Goal: Task Accomplishment & Management: Manage account settings

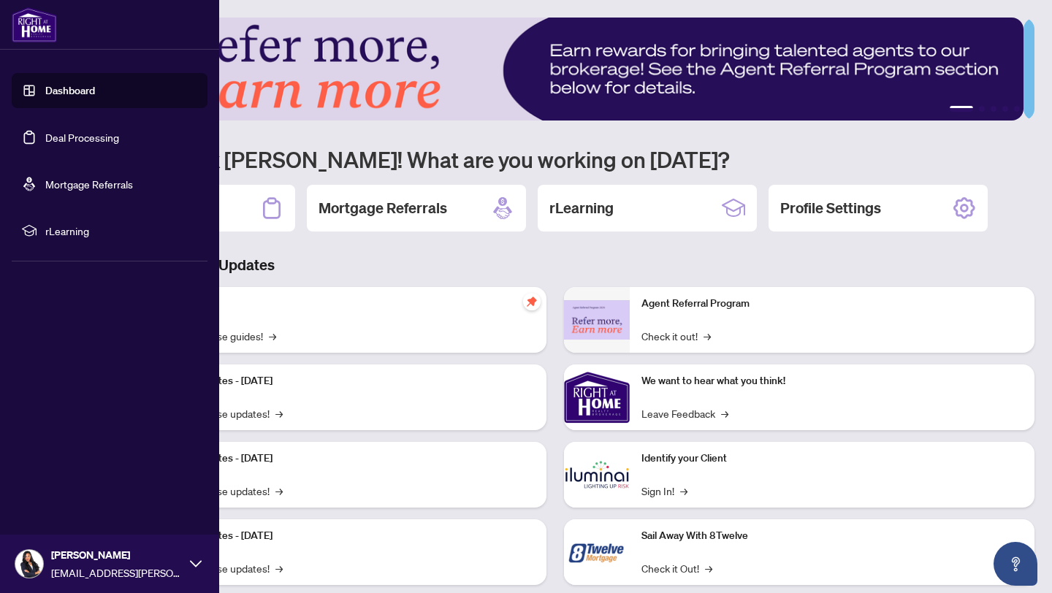
click at [45, 138] on link "Deal Processing" at bounding box center [82, 137] width 74 height 13
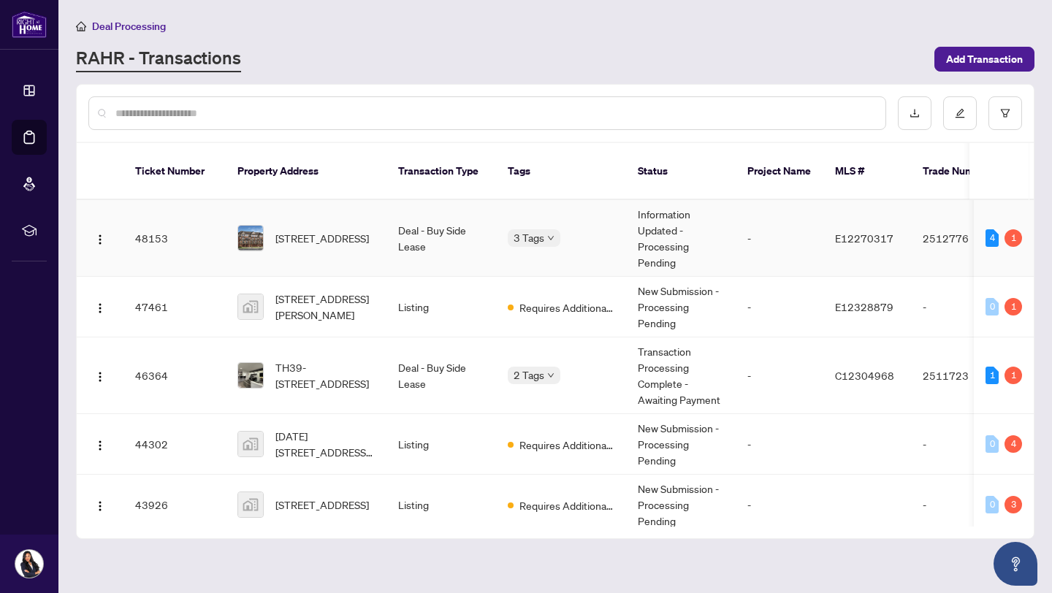
click at [1005, 229] on div "1" at bounding box center [1013, 238] width 18 height 18
click at [1013, 229] on div "1" at bounding box center [1013, 238] width 18 height 18
click at [840, 232] on span "E12270317" at bounding box center [864, 238] width 58 height 13
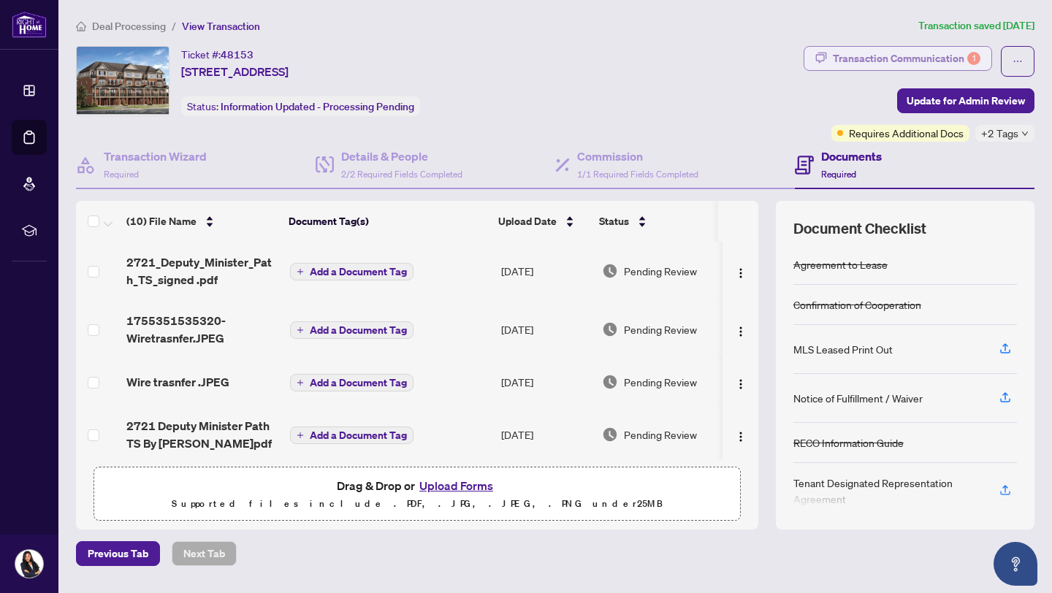
click at [909, 61] on div "Transaction Communication 1" at bounding box center [907, 58] width 148 height 23
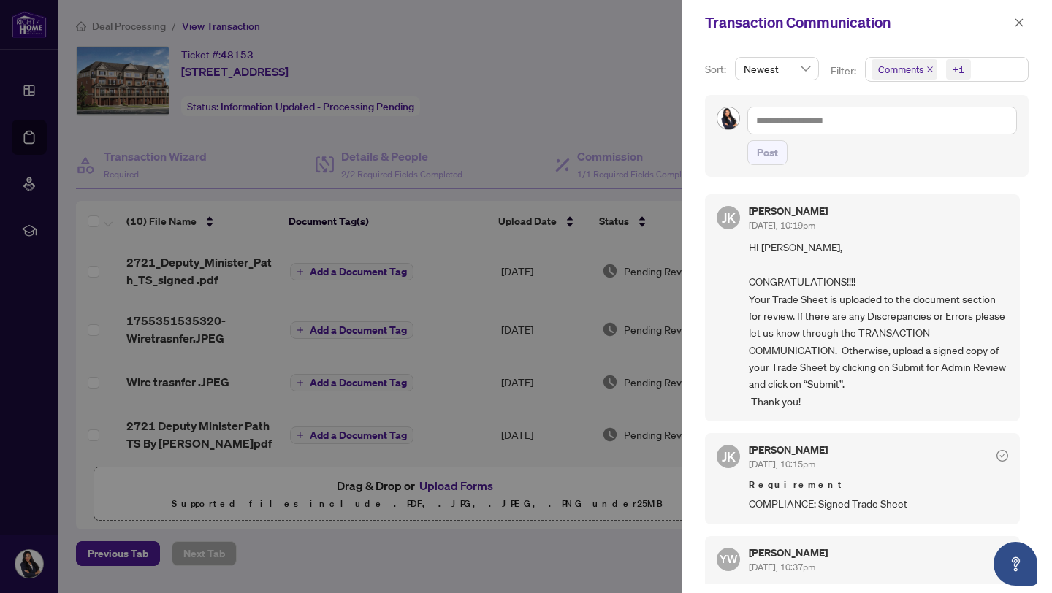
scroll to position [39, 0]
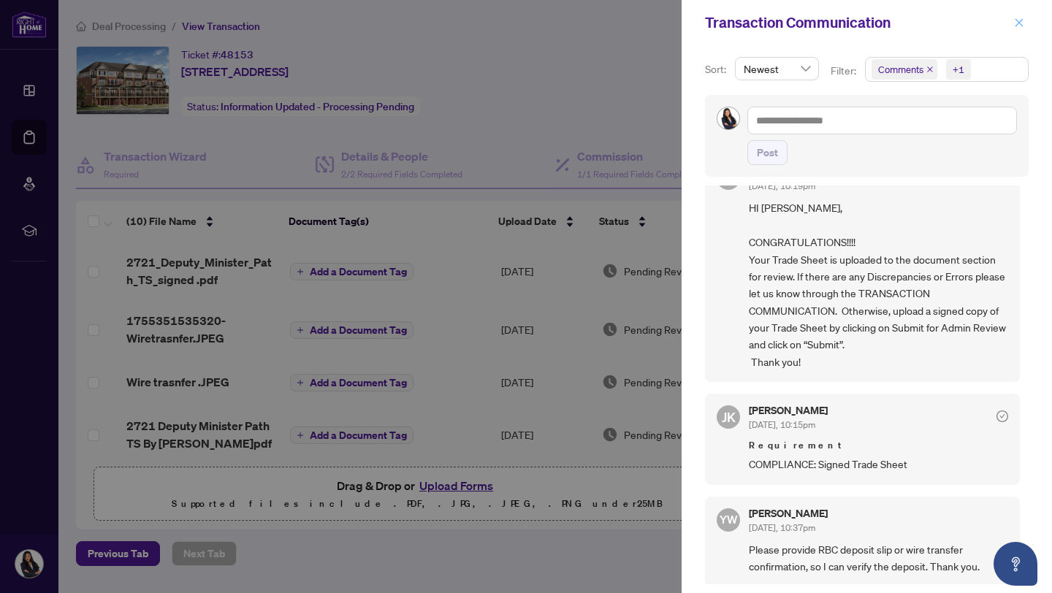
click at [1010, 21] on button "button" at bounding box center [1019, 23] width 19 height 18
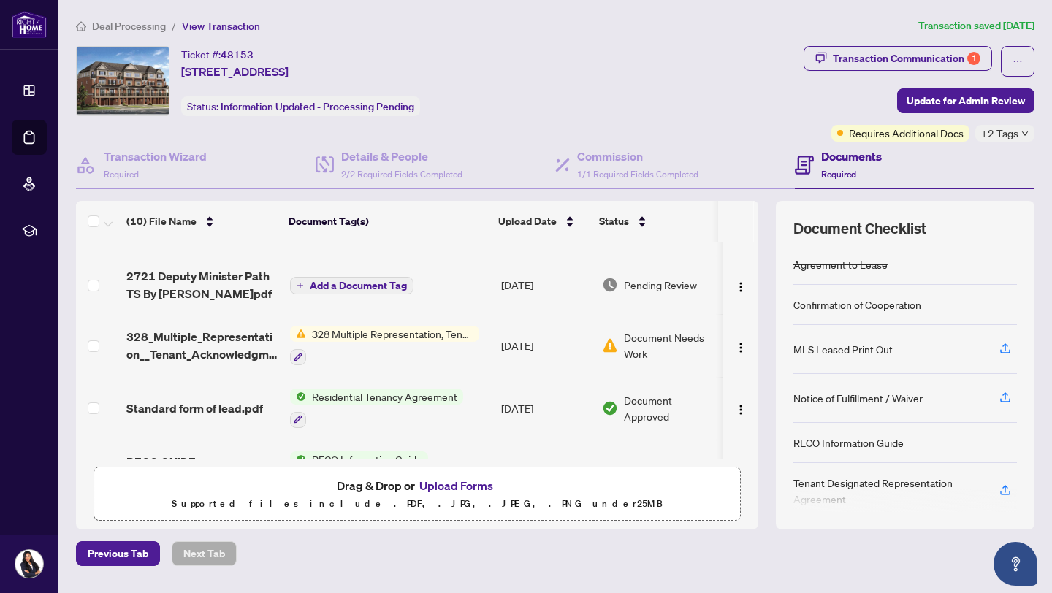
scroll to position [125, 0]
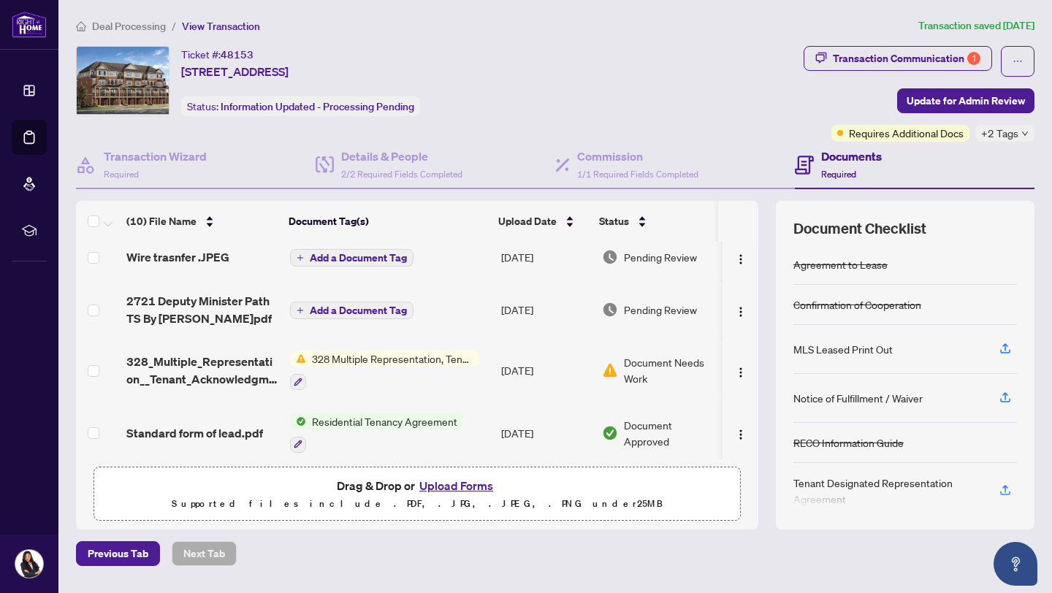
click at [625, 365] on span "Document Needs Work" at bounding box center [670, 370] width 93 height 32
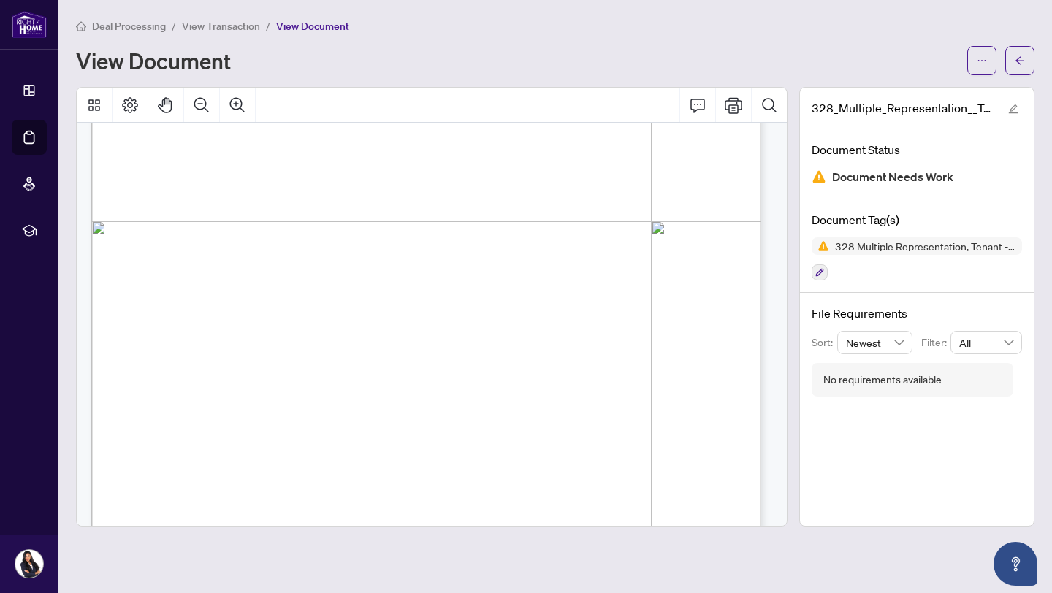
scroll to position [492, 0]
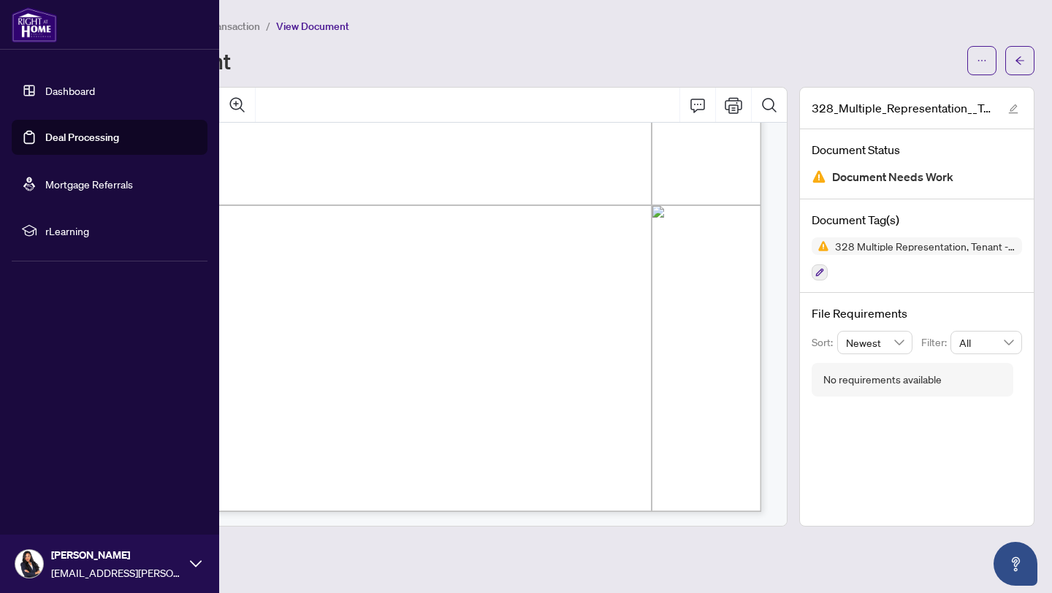
click at [45, 137] on link "Deal Processing" at bounding box center [82, 137] width 74 height 13
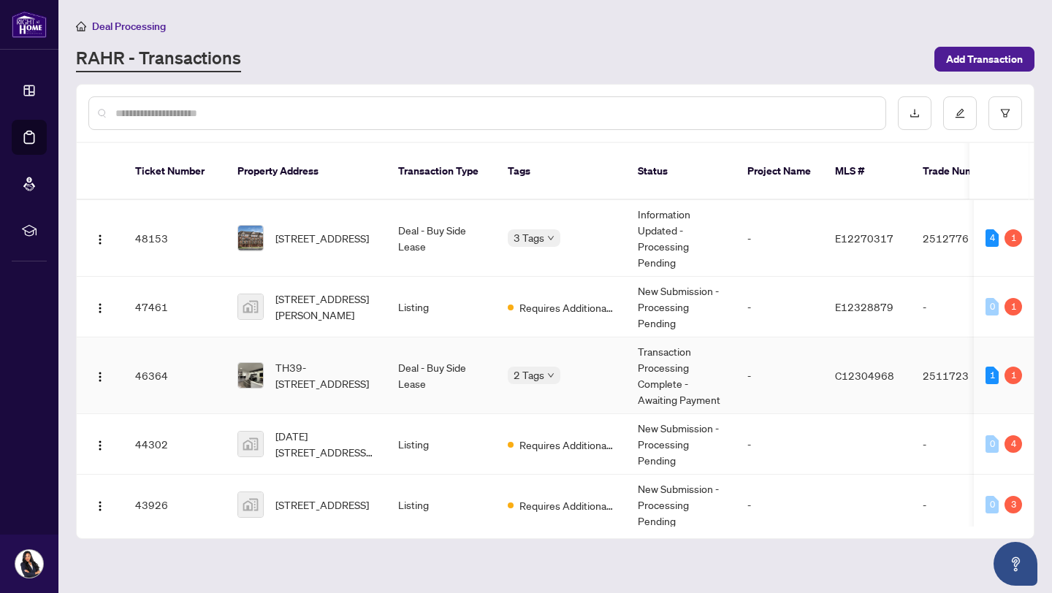
click at [725, 354] on td "Transaction Processing Complete - Awaiting Payment" at bounding box center [681, 375] width 110 height 77
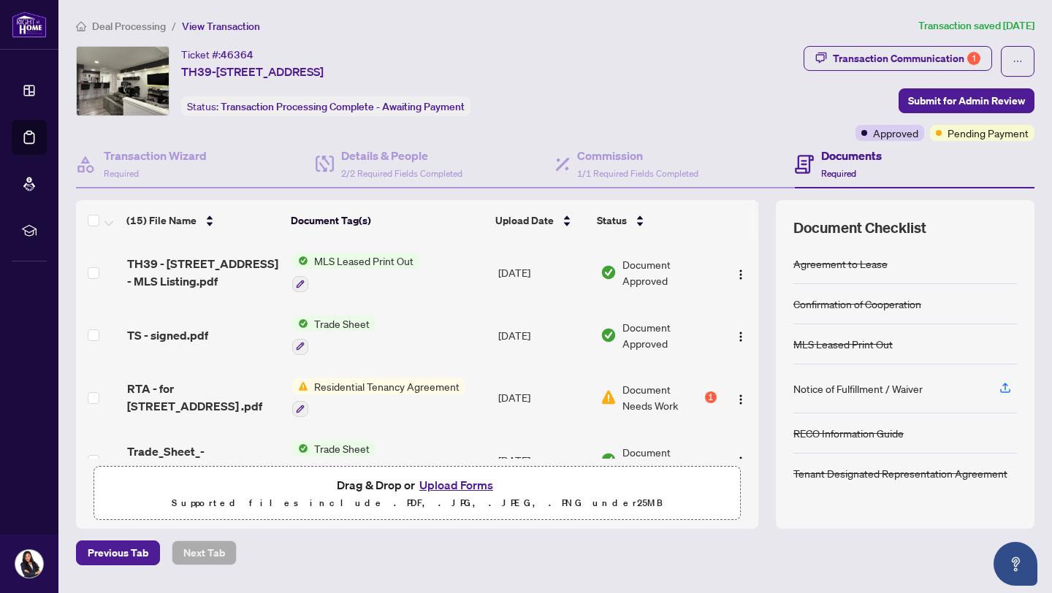
click at [705, 396] on div "1" at bounding box center [711, 398] width 12 height 12
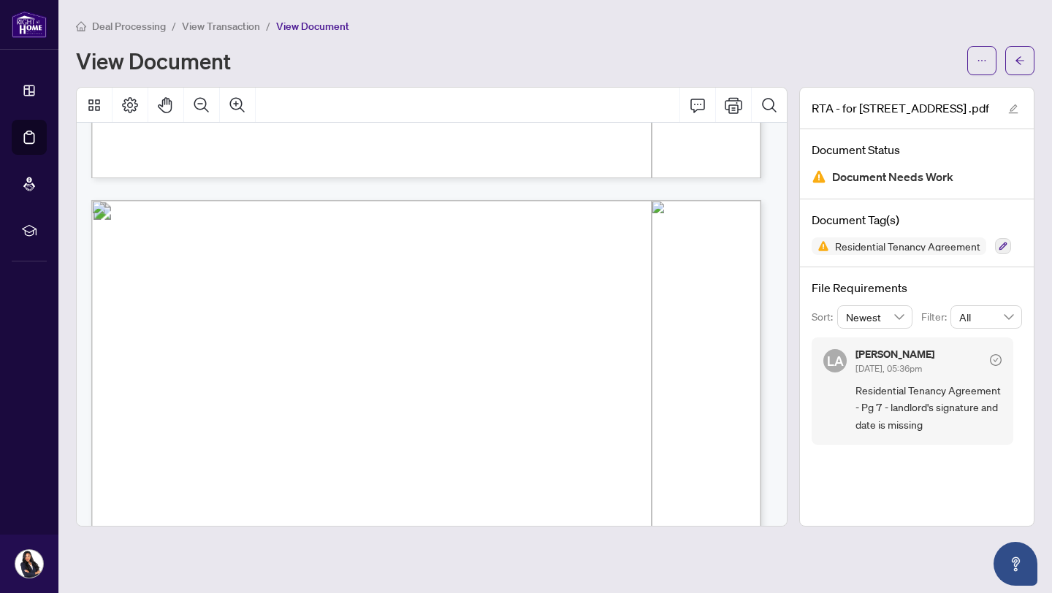
scroll to position [1737, 0]
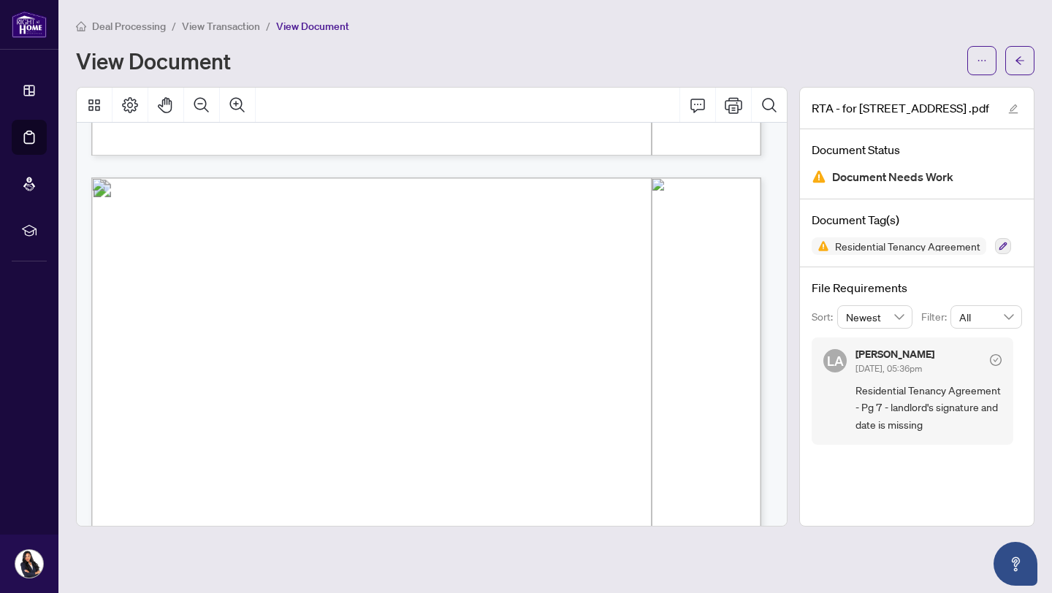
click at [972, 481] on div "RTA - for [STREET_ADDRESS]pdf Document Status Document Needs Work Document Tag(…" at bounding box center [916, 307] width 235 height 440
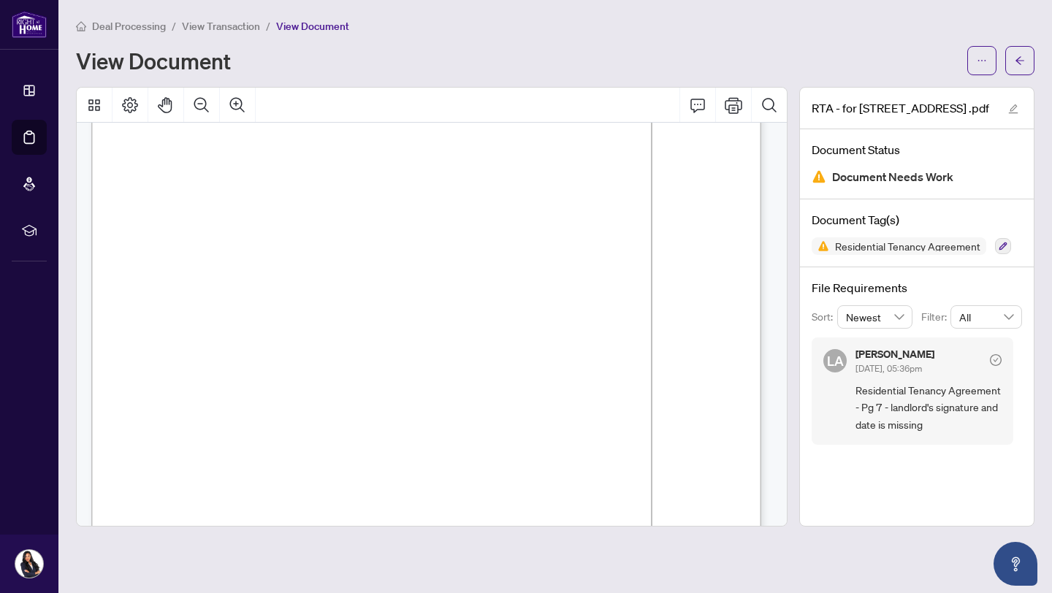
scroll to position [5403, 0]
click at [1026, 73] on button "button" at bounding box center [1019, 60] width 29 height 29
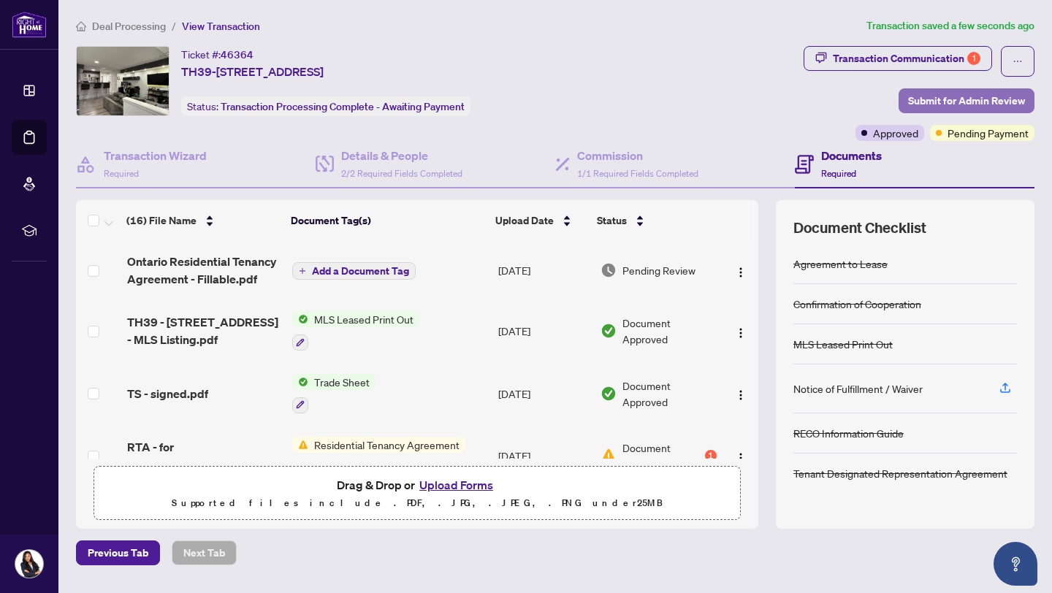
click at [946, 88] on button "Submit for Admin Review" at bounding box center [967, 100] width 136 height 25
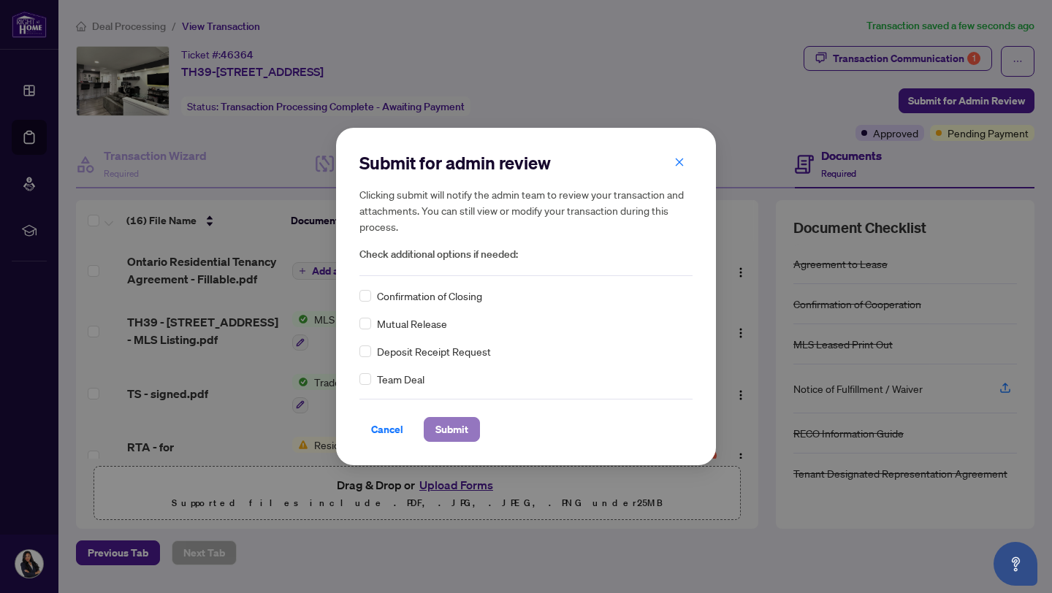
click at [457, 434] on span "Submit" at bounding box center [451, 429] width 33 height 23
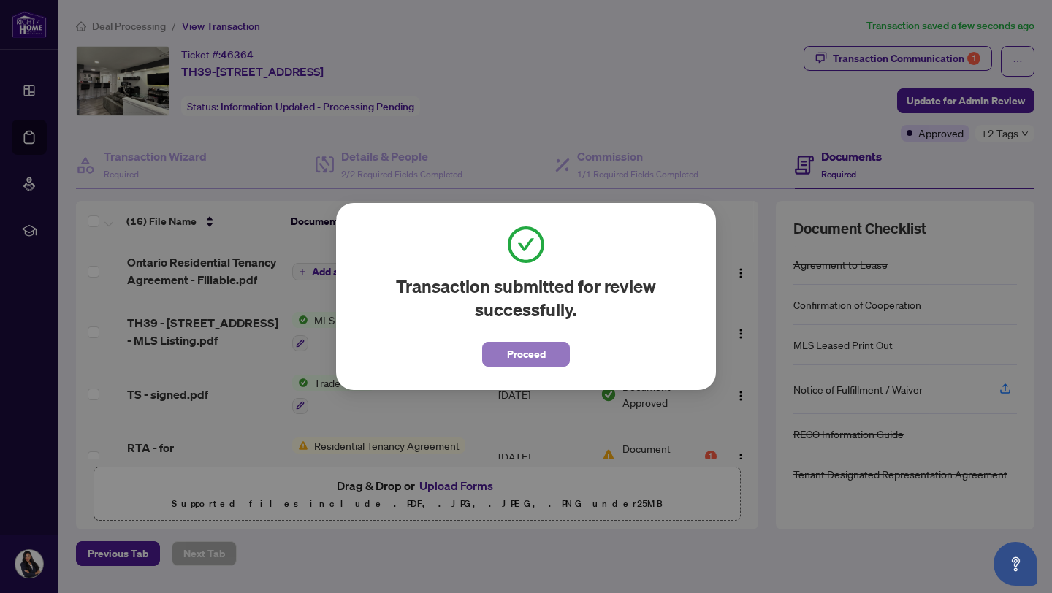
click at [537, 363] on span "Proceed" at bounding box center [526, 354] width 39 height 23
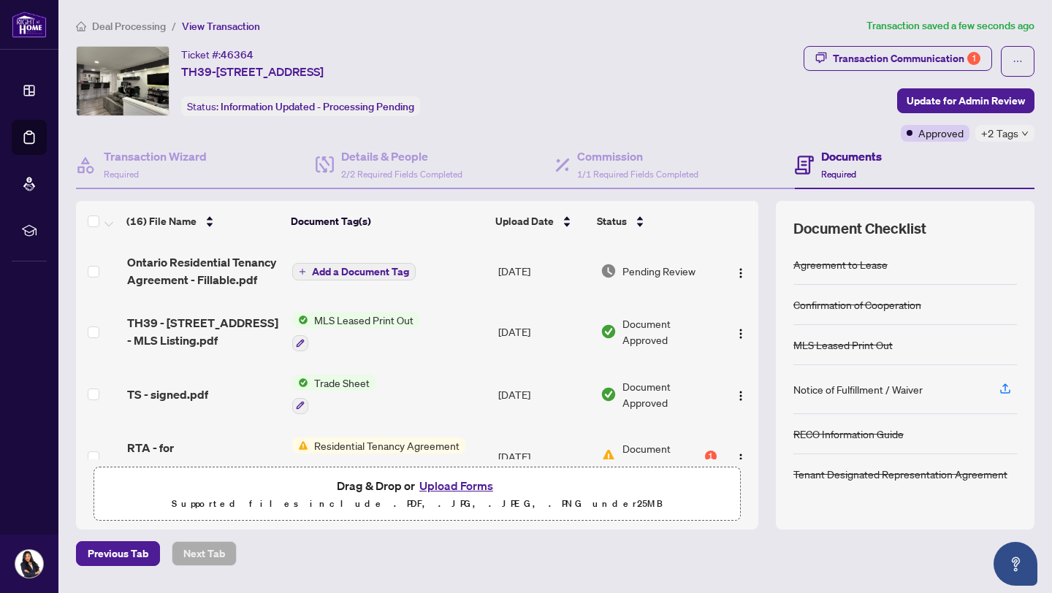
click at [744, 90] on div "Ticket #: 46364 TH39-[STREET_ADDRESS] Status: Information Updated - Processing …" at bounding box center [437, 81] width 722 height 70
click at [948, 57] on div "Transaction Communication 1" at bounding box center [907, 58] width 148 height 23
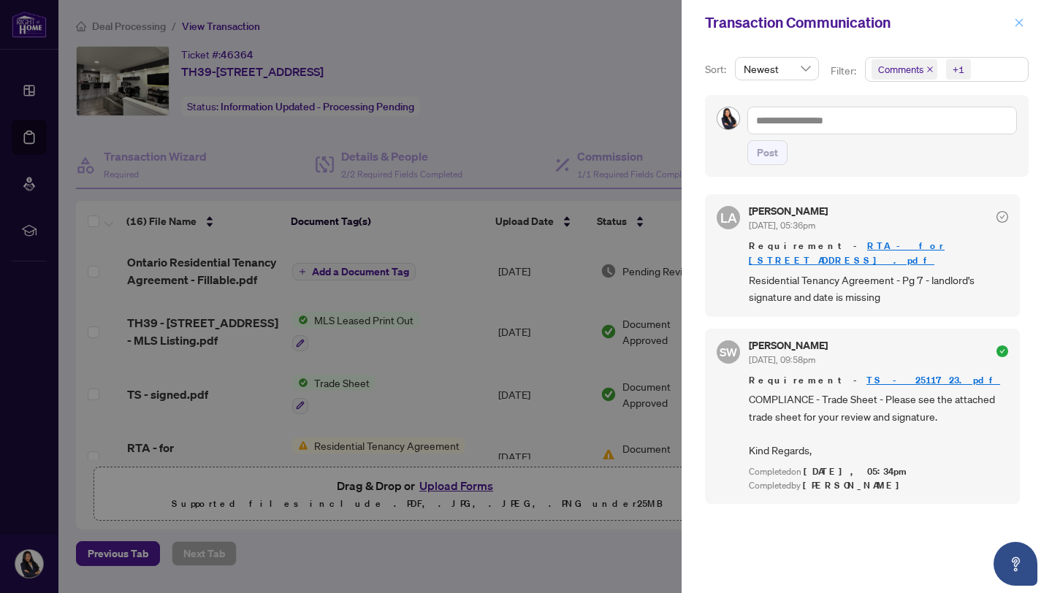
click at [1020, 32] on span "button" at bounding box center [1019, 22] width 10 height 23
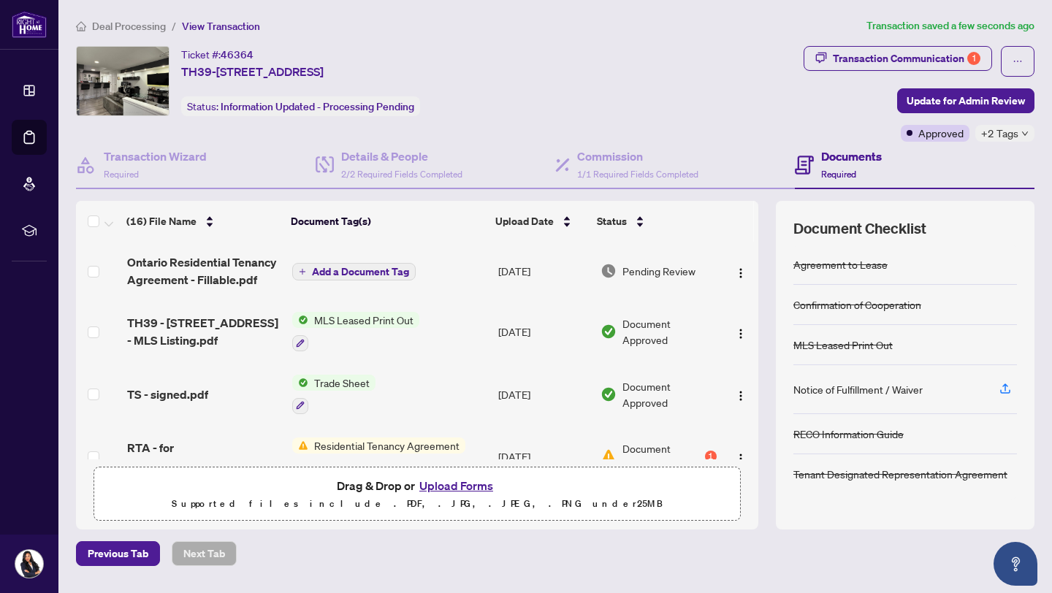
click at [742, 262] on td at bounding box center [740, 271] width 36 height 58
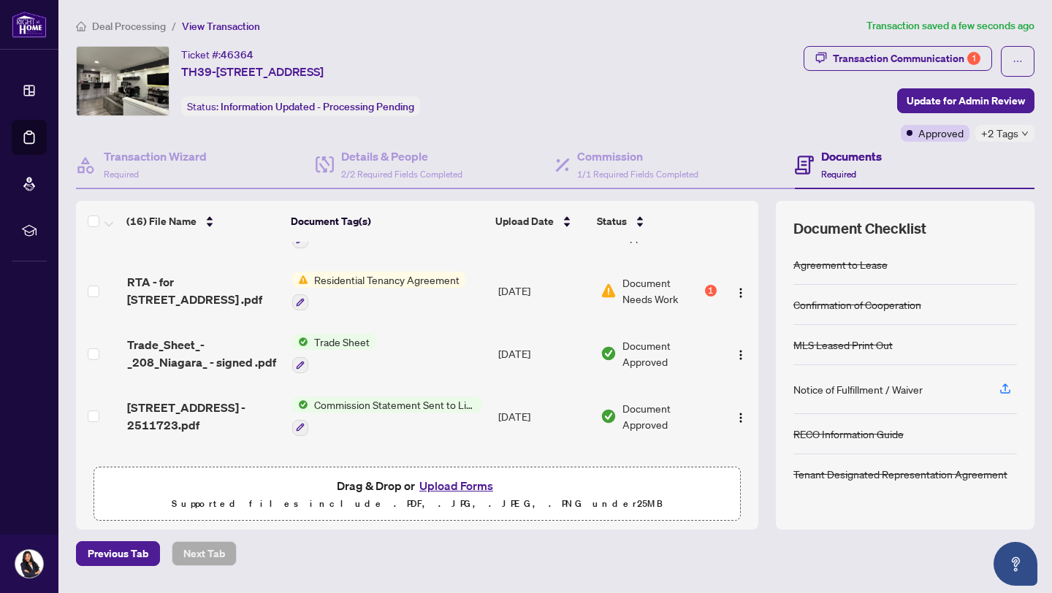
scroll to position [161, 0]
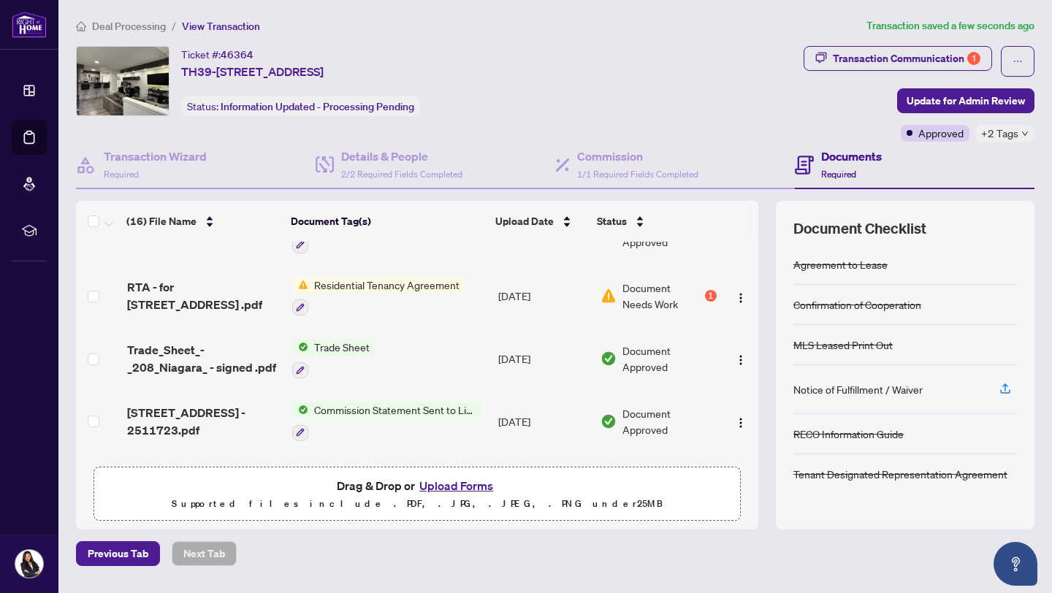
click at [705, 291] on div "1" at bounding box center [711, 296] width 12 height 12
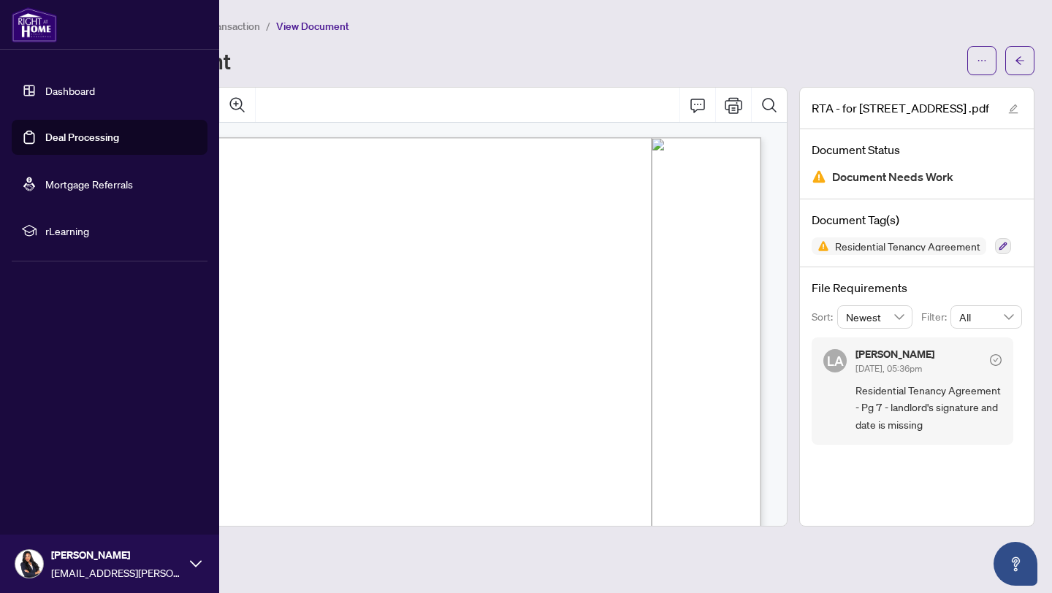
click at [45, 144] on link "Deal Processing" at bounding box center [82, 137] width 74 height 13
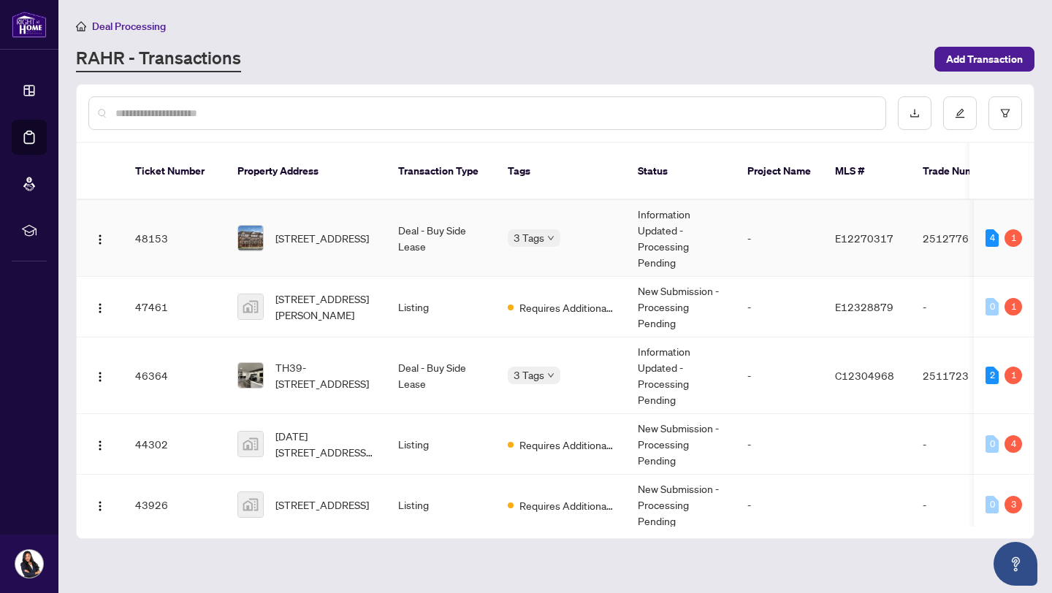
click at [774, 250] on td "-" at bounding box center [780, 238] width 88 height 77
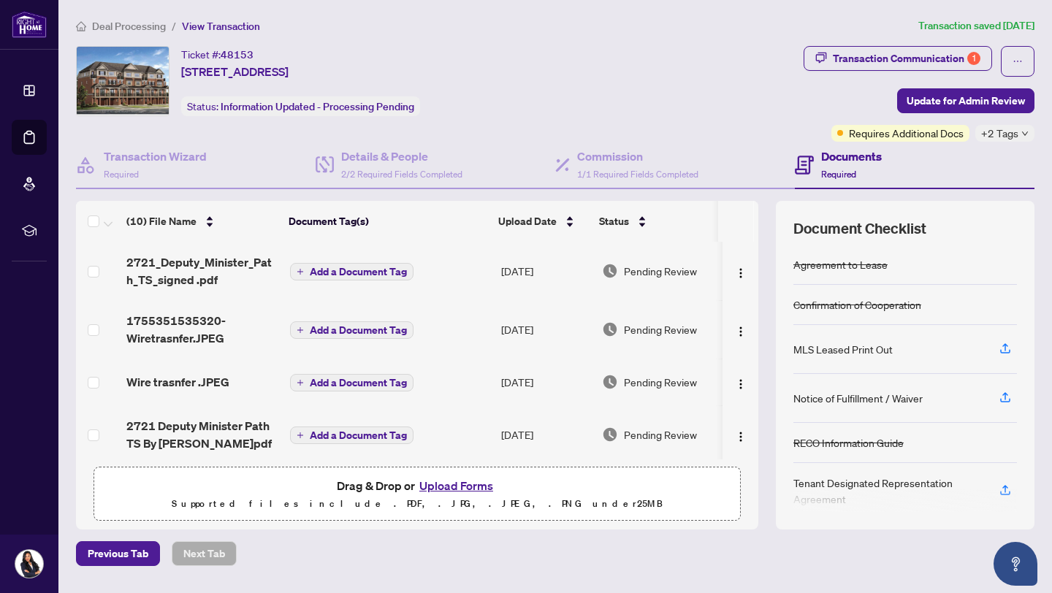
drag, startPoint x: 741, startPoint y: 293, endPoint x: 740, endPoint y: 281, distance: 11.8
click at [740, 281] on td at bounding box center [740, 271] width 36 height 58
click at [817, 57] on button "Transaction Communication 1" at bounding box center [898, 58] width 188 height 25
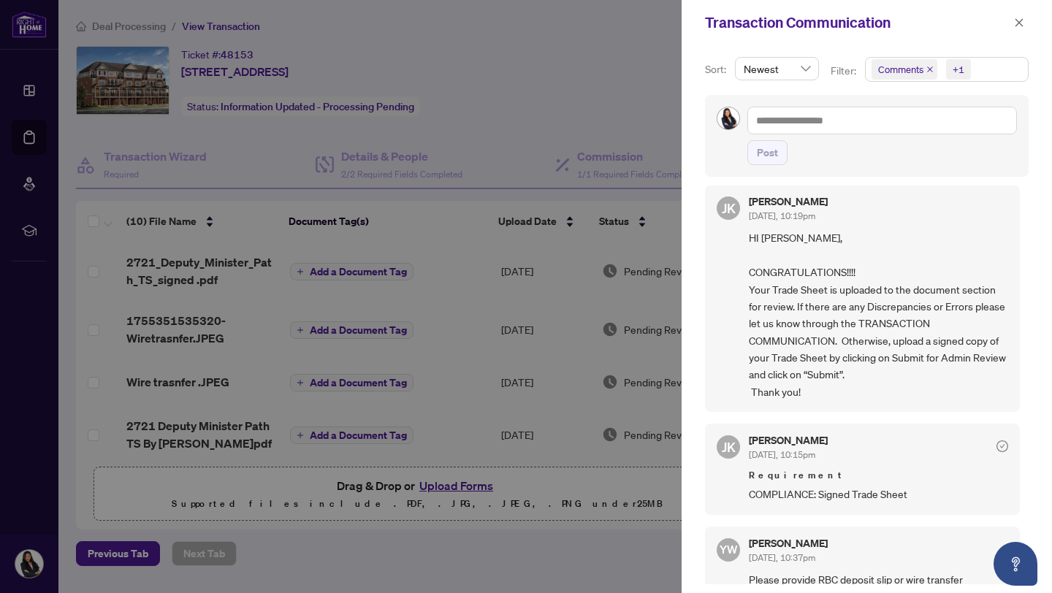
scroll to position [17, 0]
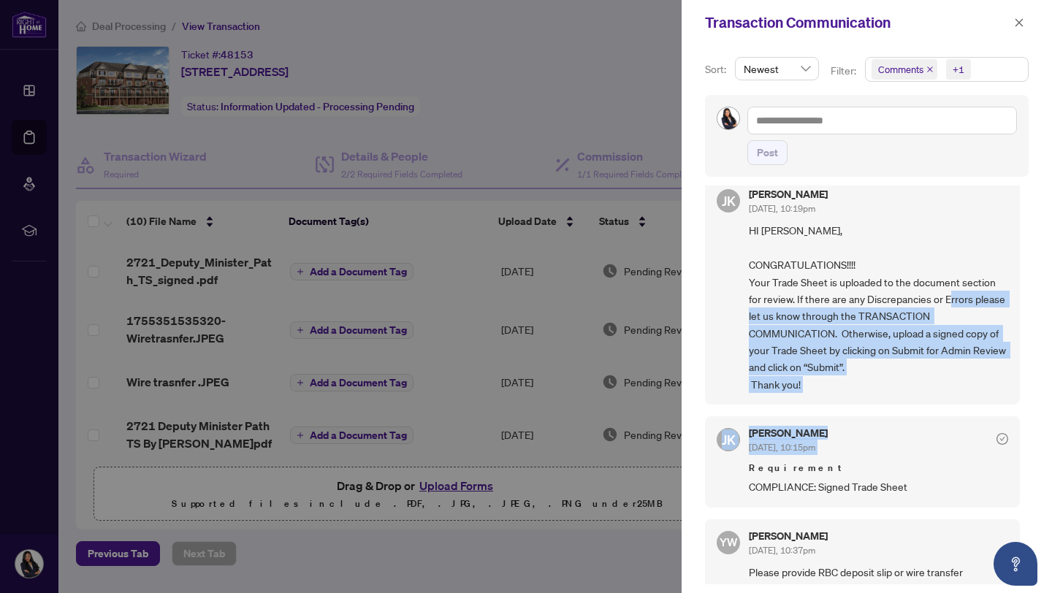
drag, startPoint x: 1013, startPoint y: 306, endPoint x: 1011, endPoint y: 406, distance: 100.1
click at [1011, 406] on div "[PERSON_NAME] [DATE], 10:19pm HI [PERSON_NAME], CONGRATULATIONS!!!! Your Trade …" at bounding box center [867, 385] width 324 height 399
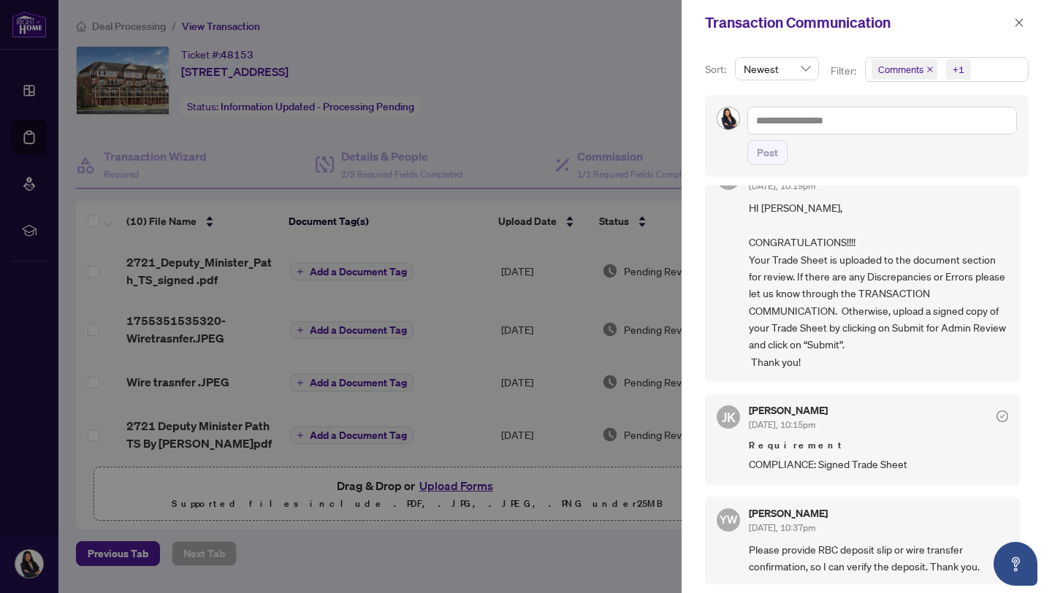
click at [596, 565] on div at bounding box center [526, 296] width 1052 height 593
click at [1021, 28] on span "button" at bounding box center [1019, 22] width 10 height 23
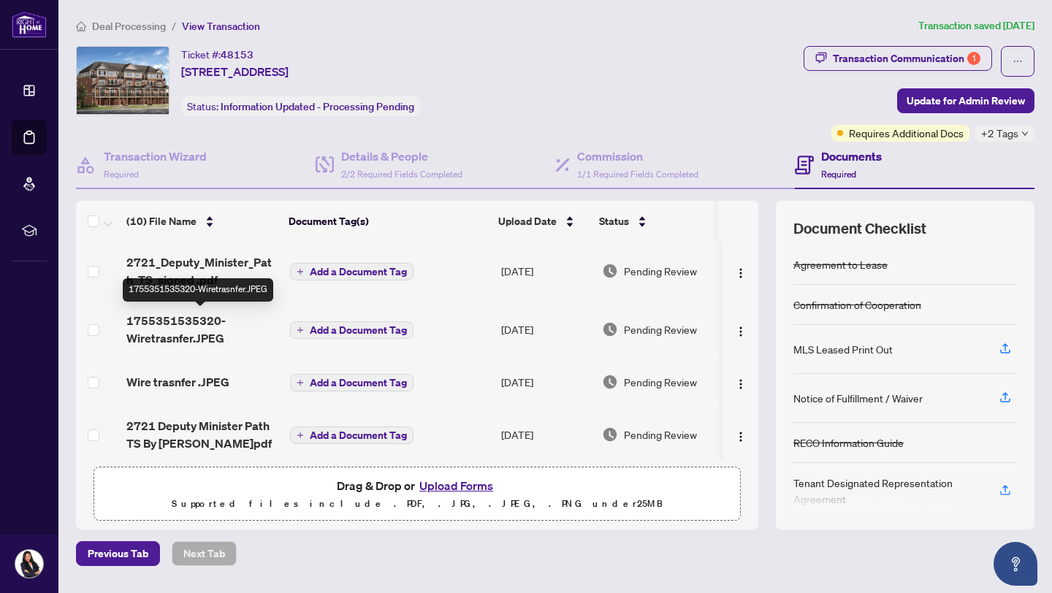
click at [135, 318] on span "1755351535320-Wiretrasnfer.JPEG" at bounding box center [202, 329] width 152 height 35
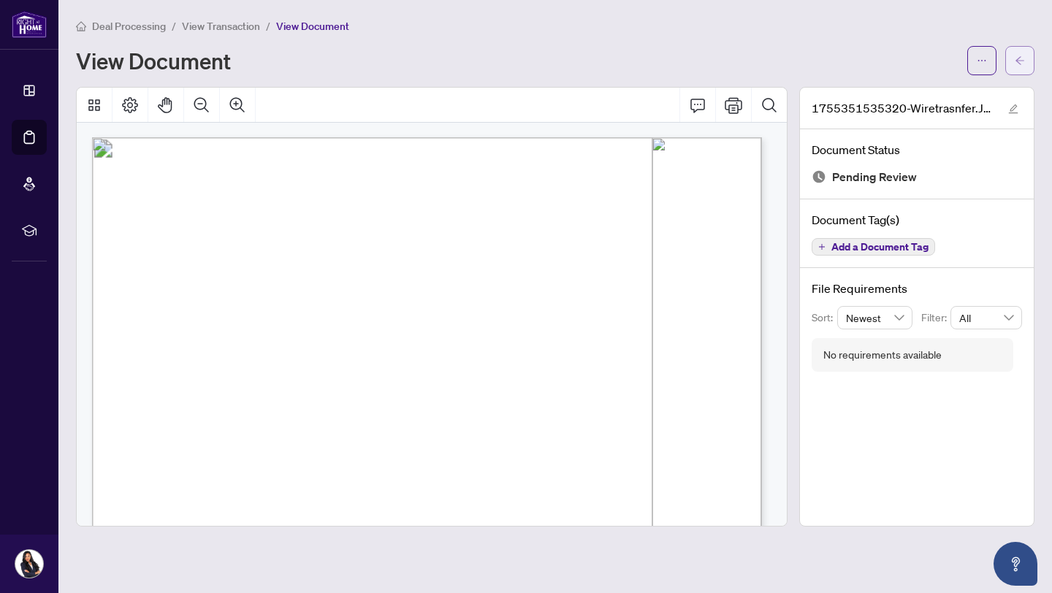
click at [1034, 64] on button "button" at bounding box center [1019, 60] width 29 height 29
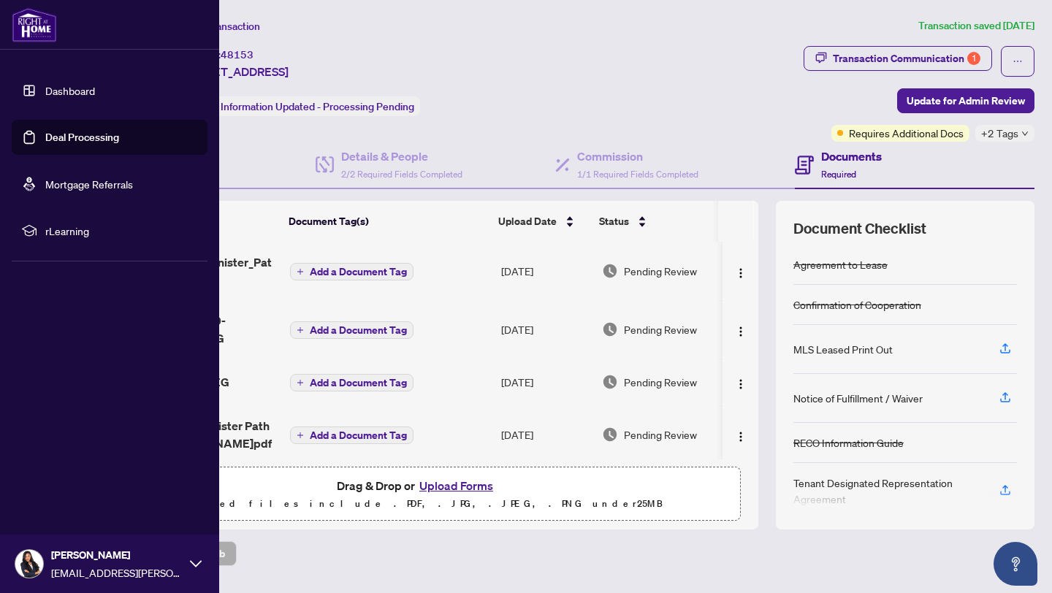
click at [45, 144] on link "Deal Processing" at bounding box center [82, 137] width 74 height 13
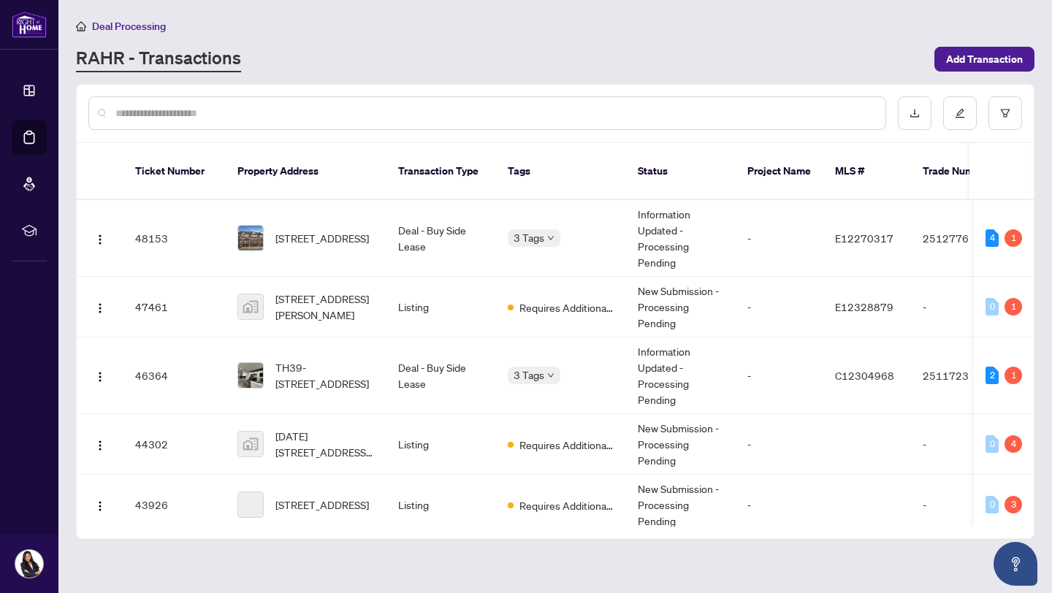
click at [442, 23] on div "Deal Processing" at bounding box center [555, 26] width 958 height 17
click at [339, 230] on span "[STREET_ADDRESS]" at bounding box center [322, 238] width 94 height 16
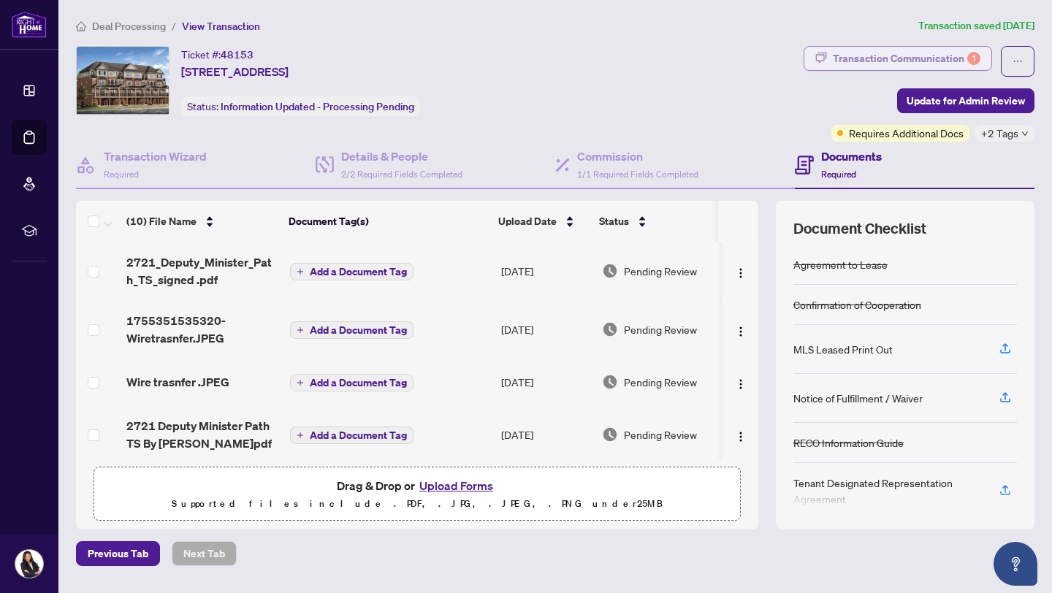
click at [939, 61] on div "Transaction Communication 1" at bounding box center [907, 58] width 148 height 23
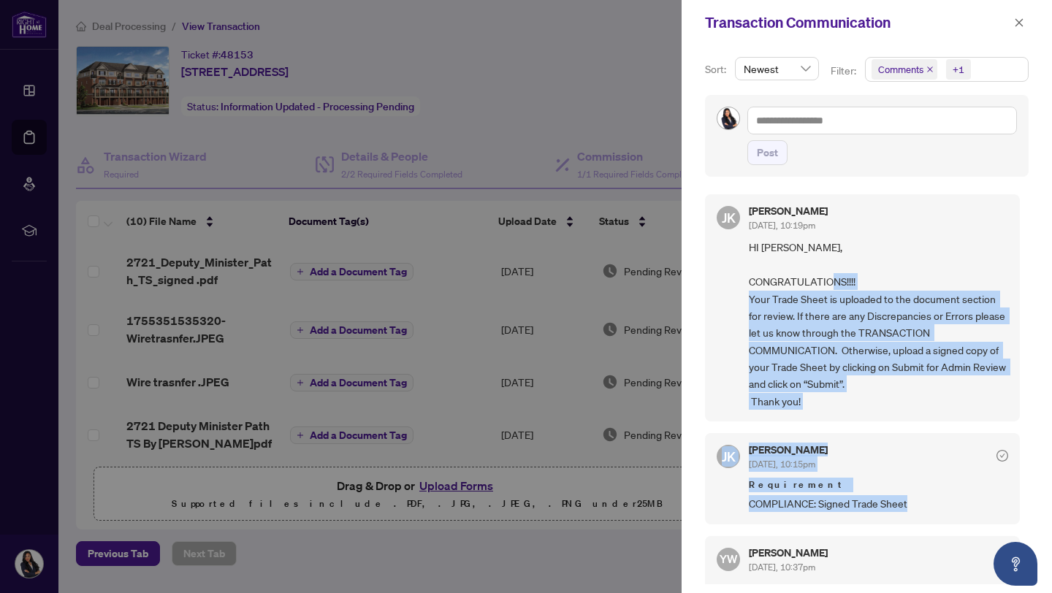
drag, startPoint x: 1019, startPoint y: 288, endPoint x: 1004, endPoint y: 518, distance: 230.6
click at [1004, 518] on div "[PERSON_NAME] [DATE], 10:19pm HI [PERSON_NAME], CONGRATULATIONS!!!! Your Trade …" at bounding box center [867, 385] width 324 height 399
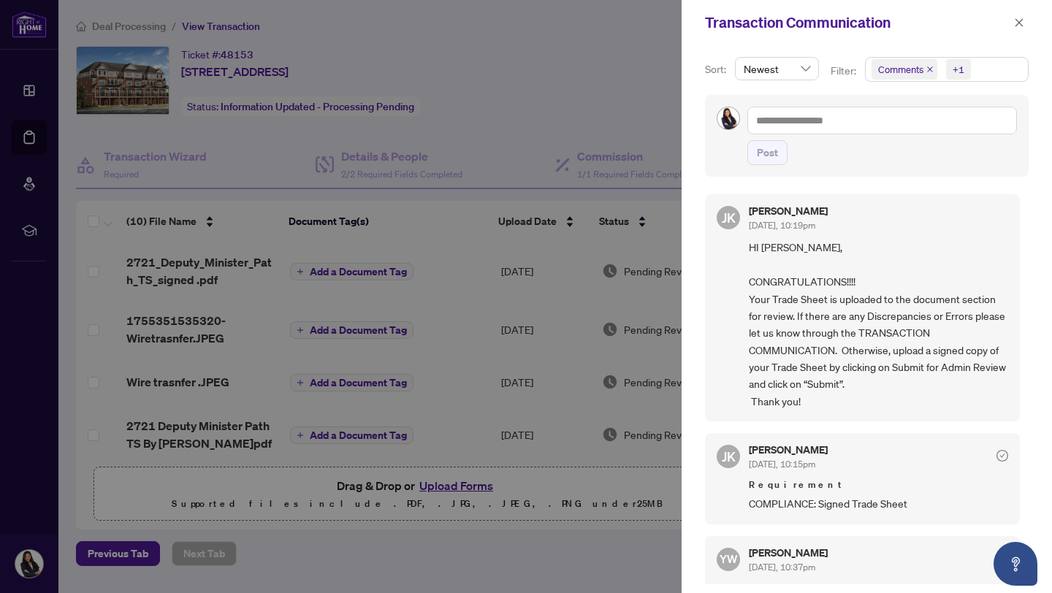
click at [526, 91] on div at bounding box center [526, 296] width 1052 height 593
click at [508, 114] on div at bounding box center [526, 296] width 1052 height 593
click at [1014, 26] on icon "close" at bounding box center [1019, 23] width 10 height 10
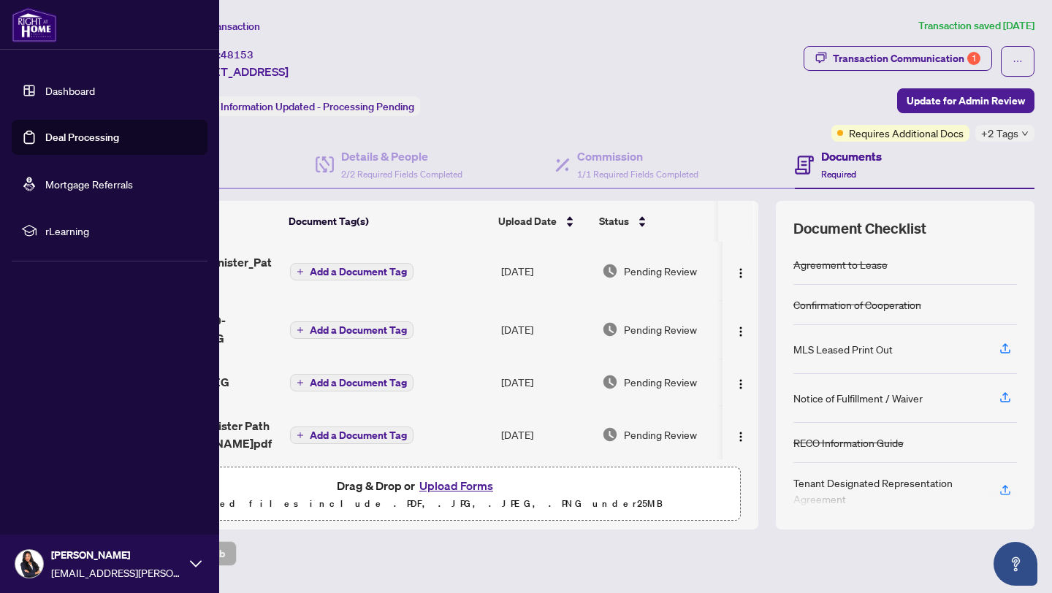
click at [84, 131] on link "Deal Processing" at bounding box center [82, 137] width 74 height 13
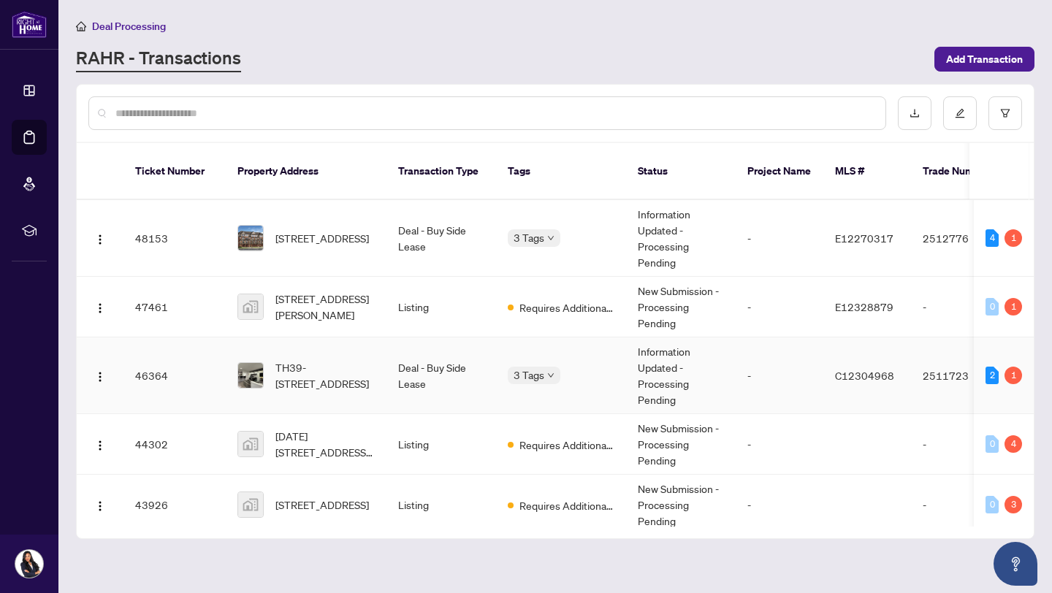
click at [823, 359] on td "C12304968" at bounding box center [867, 375] width 88 height 77
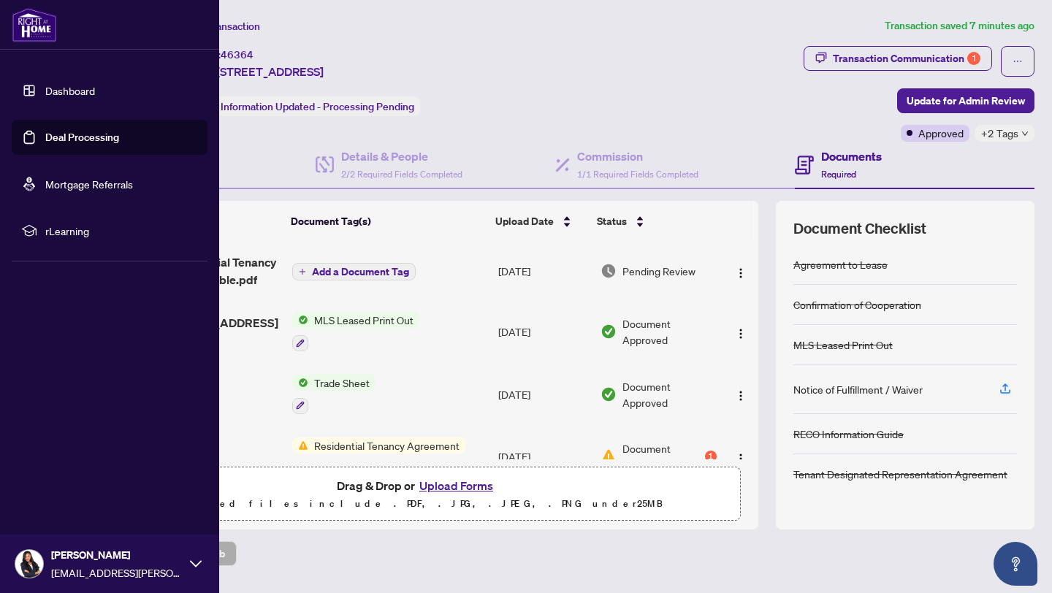
click at [45, 134] on link "Deal Processing" at bounding box center [82, 137] width 74 height 13
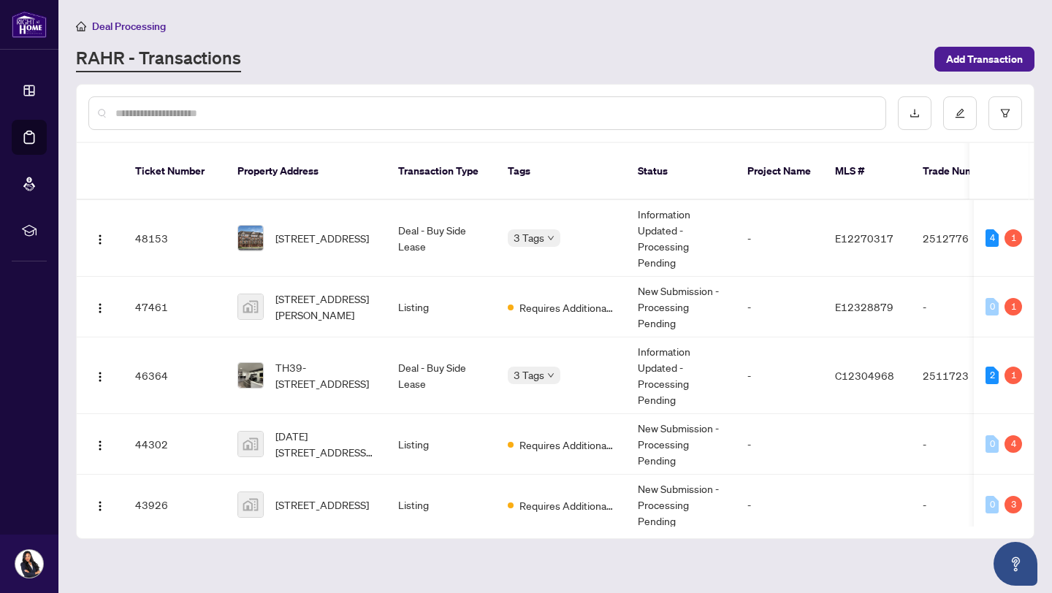
drag, startPoint x: 1036, startPoint y: 243, endPoint x: 1039, endPoint y: 406, distance: 162.9
click at [1039, 406] on main "Deal Processing [PERSON_NAME] - Transactions Add Transaction Ticket Number Prop…" at bounding box center [554, 296] width 993 height 593
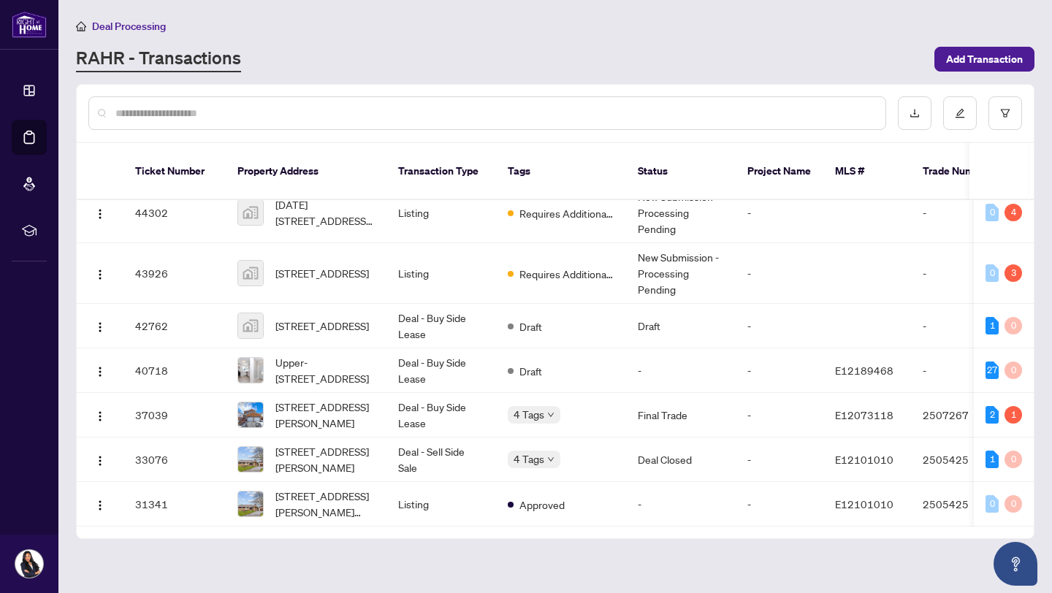
scroll to position [236, 0]
click at [573, 484] on td "Approved" at bounding box center [561, 504] width 130 height 45
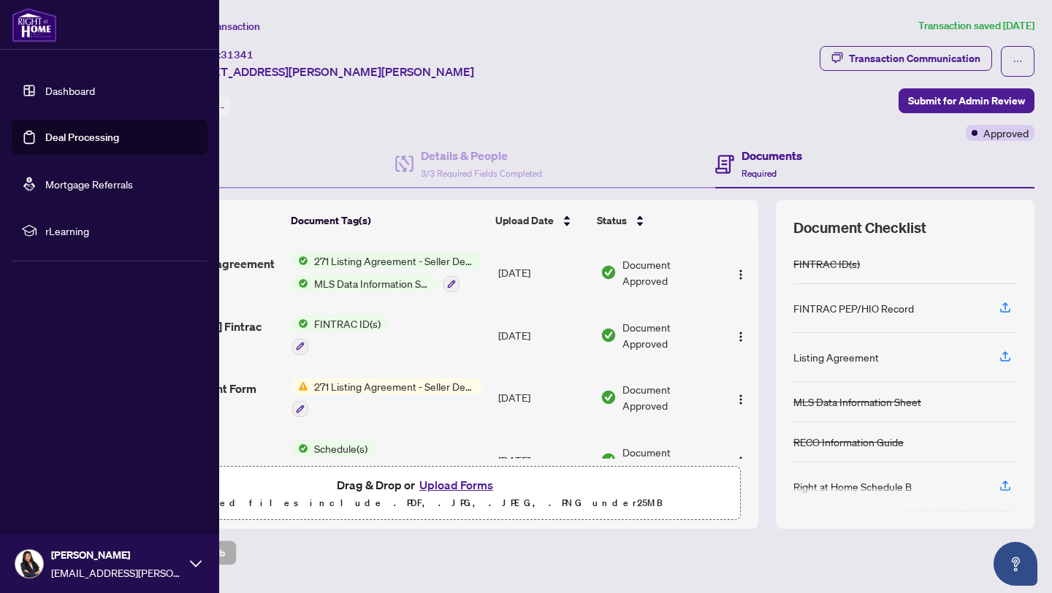
click at [45, 131] on link "Deal Processing" at bounding box center [82, 137] width 74 height 13
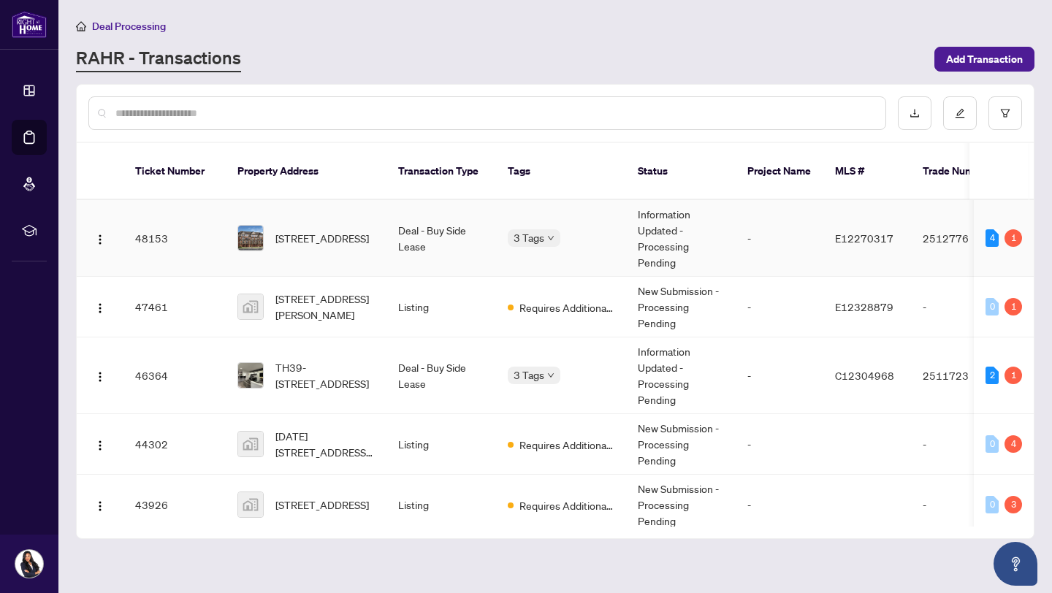
click at [321, 230] on span "[STREET_ADDRESS]" at bounding box center [322, 238] width 94 height 16
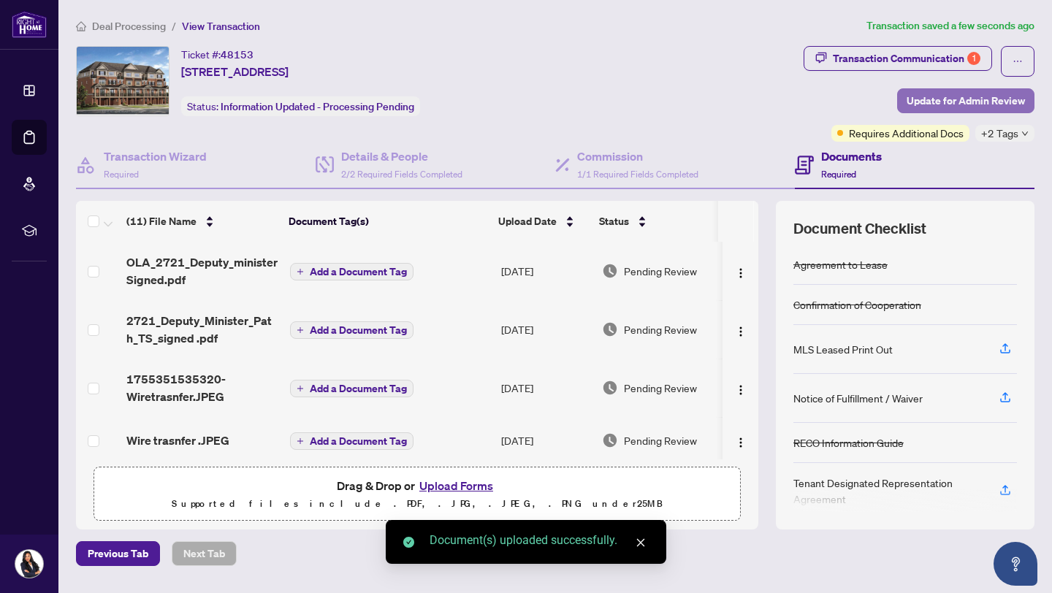
click at [972, 104] on span "Update for Admin Review" at bounding box center [966, 100] width 118 height 23
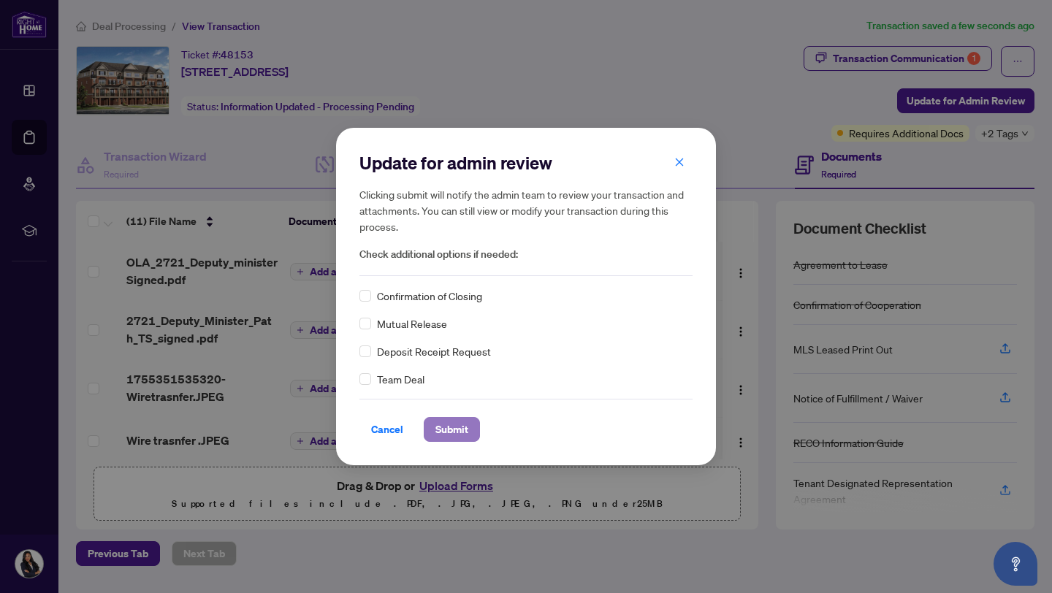
click at [450, 426] on span "Submit" at bounding box center [451, 429] width 33 height 23
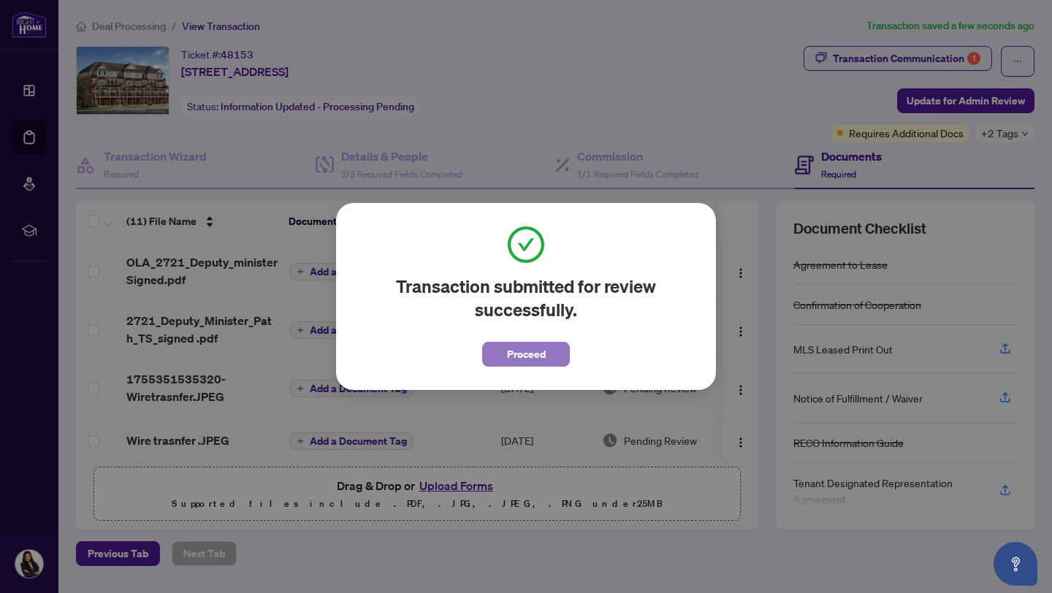
click at [527, 353] on span "Proceed" at bounding box center [526, 354] width 39 height 23
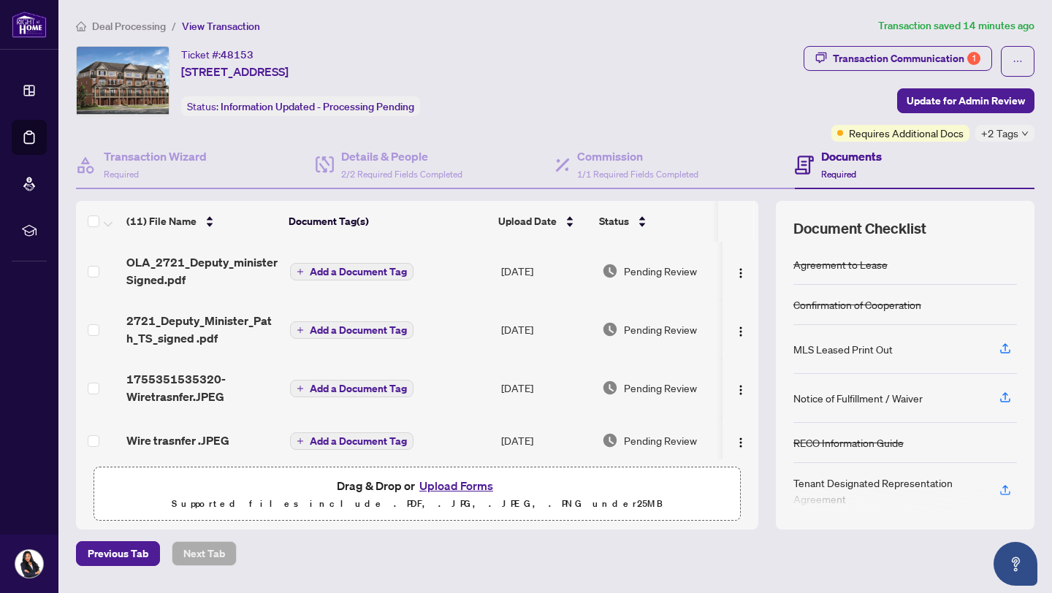
scroll to position [40, 0]
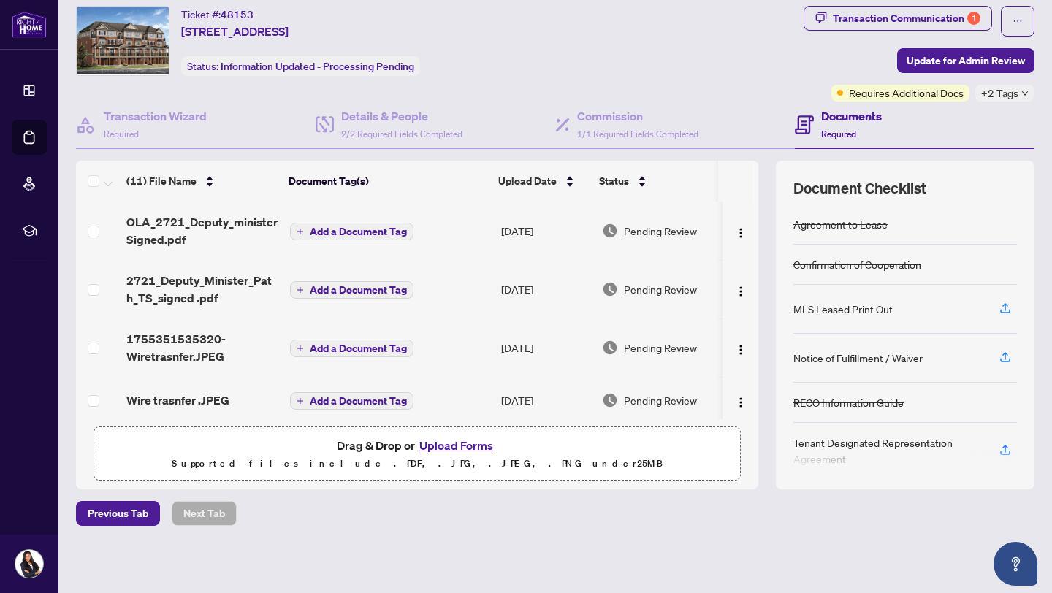
click at [848, 359] on div "Notice of Fulfillment / Waiver" at bounding box center [857, 358] width 129 height 16
